Goal: Navigation & Orientation: Go to known website

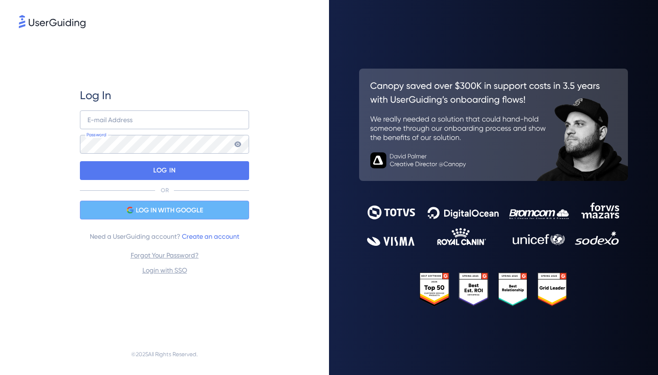
click at [172, 212] on span "LOG IN WITH GOOGLE" at bounding box center [169, 210] width 67 height 11
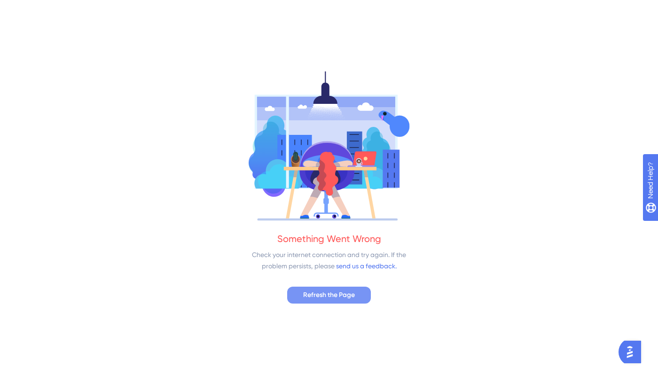
click at [323, 291] on span "Refresh the Page" at bounding box center [329, 294] width 52 height 11
click at [316, 290] on span "Refresh the Page" at bounding box center [329, 294] width 52 height 11
